Goal: Navigation & Orientation: Find specific page/section

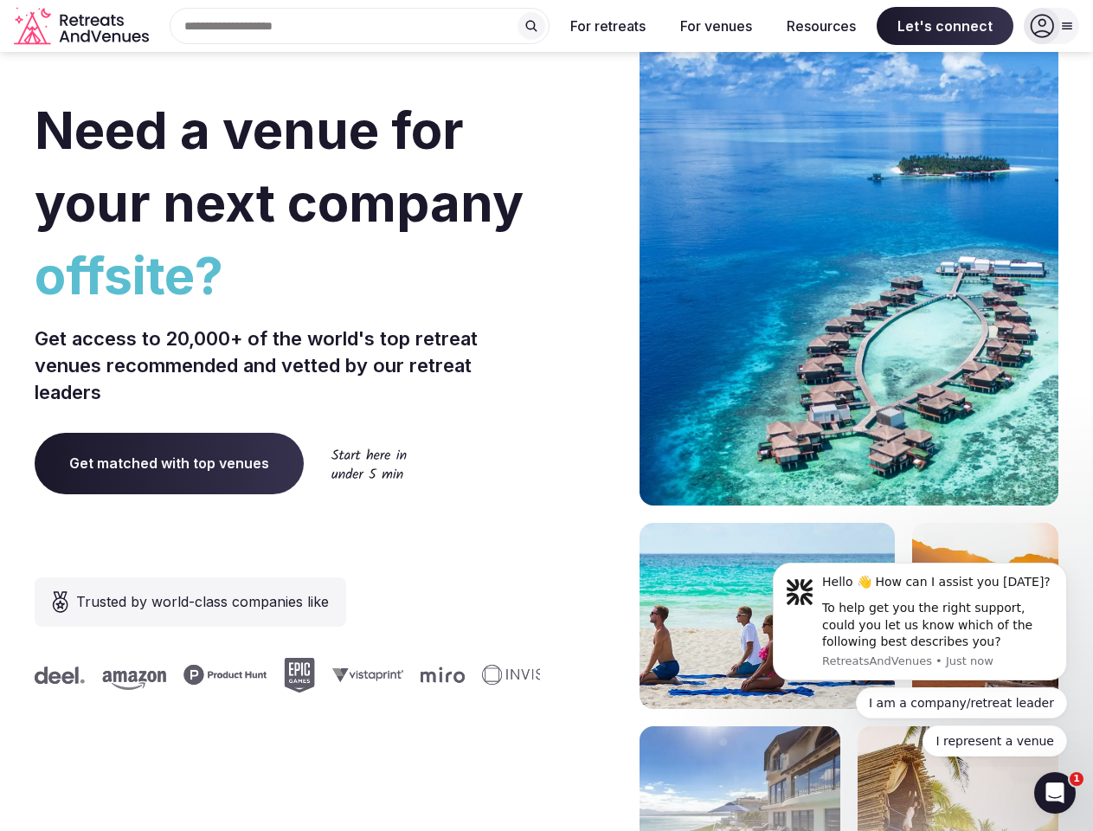
click at [546, 415] on div "Need a venue for your next company offsite? Get access to 20,000+ of the world'…" at bounding box center [546, 518] width 1023 height 1042
click at [360, 26] on div "Search Popular Destinations [GEOGRAPHIC_DATA], [GEOGRAPHIC_DATA] [GEOGRAPHIC_DA…" at bounding box center [353, 26] width 394 height 36
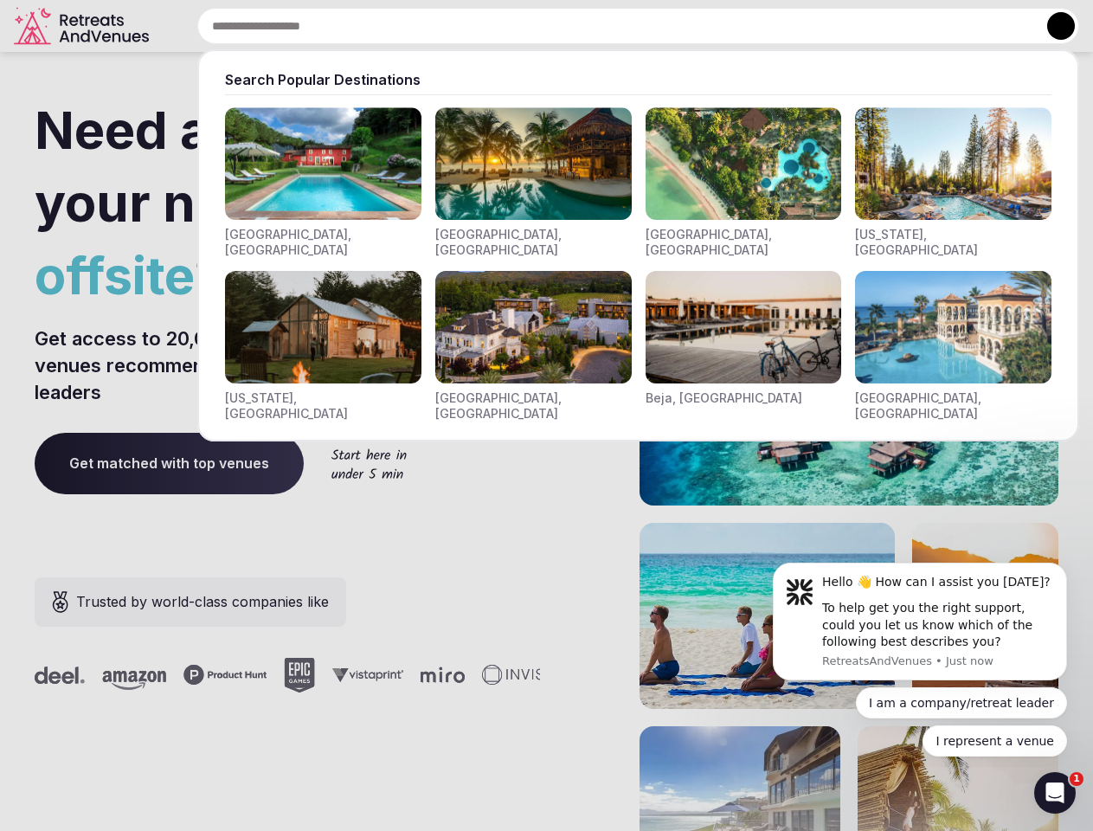
click at [531, 26] on input "text" at bounding box center [638, 26] width 882 height 36
click at [608, 26] on input "text" at bounding box center [638, 26] width 882 height 36
click at [715, 26] on input "text" at bounding box center [638, 26] width 882 height 36
click at [821, 26] on input "text" at bounding box center [638, 26] width 882 height 36
click at [945, 26] on input "text" at bounding box center [638, 26] width 882 height 36
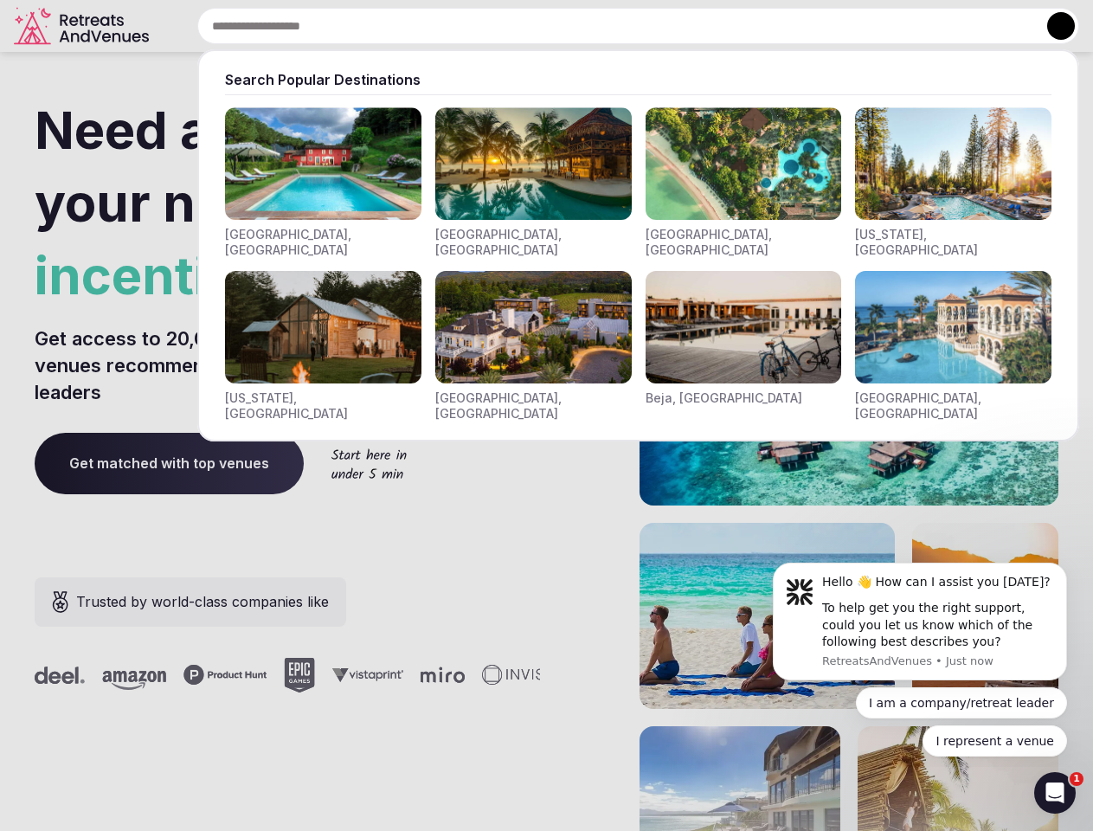
click at [1051, 26] on button at bounding box center [1061, 26] width 28 height 28
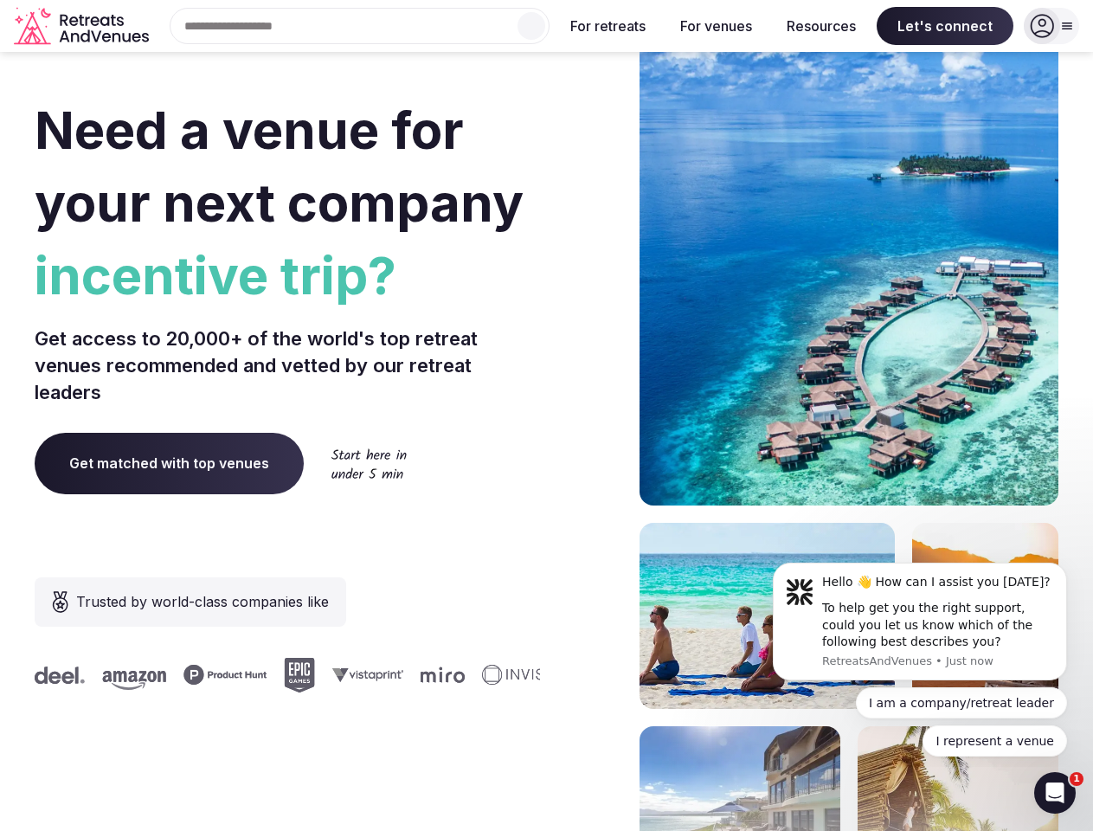
click at [920, 621] on div "To help get you the right support, could you let us know which of the following…" at bounding box center [938, 625] width 232 height 51
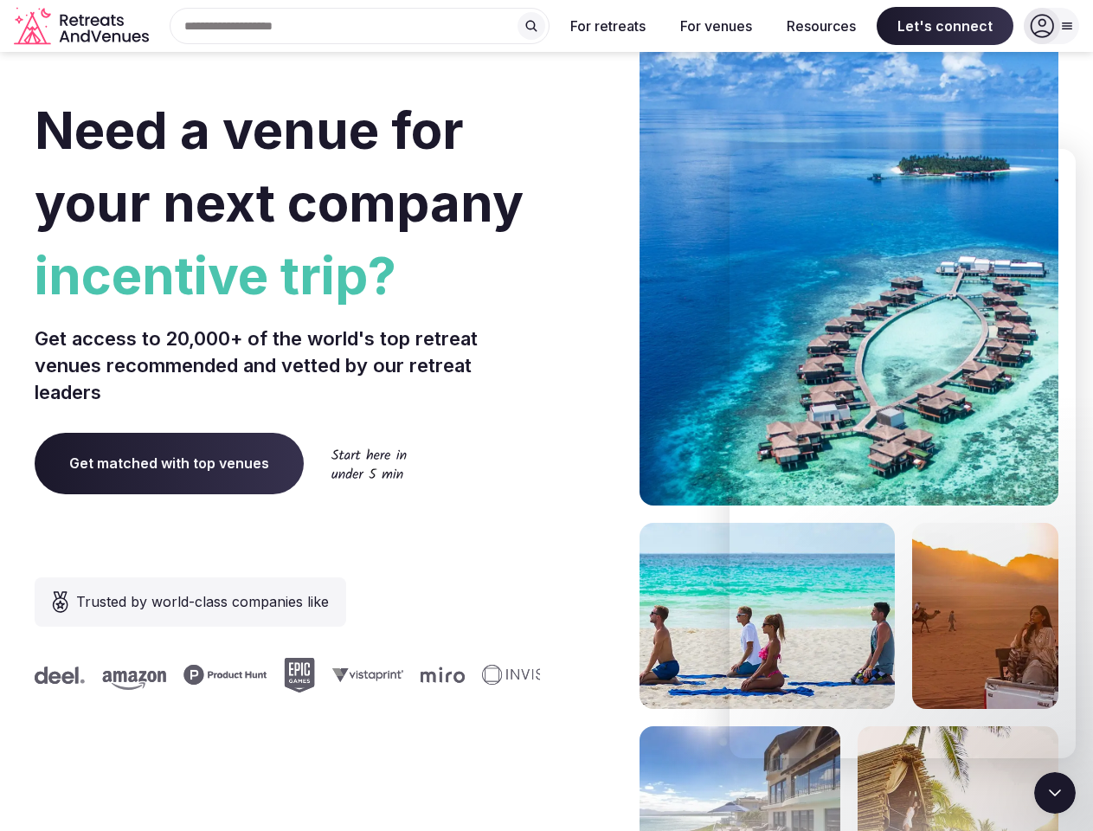
click at [1070, 568] on section "Need a venue for your next company incentive trip? Get access to 20,000+ of the…" at bounding box center [546, 518] width 1093 height 1042
